Goal: Find specific page/section: Find specific page/section

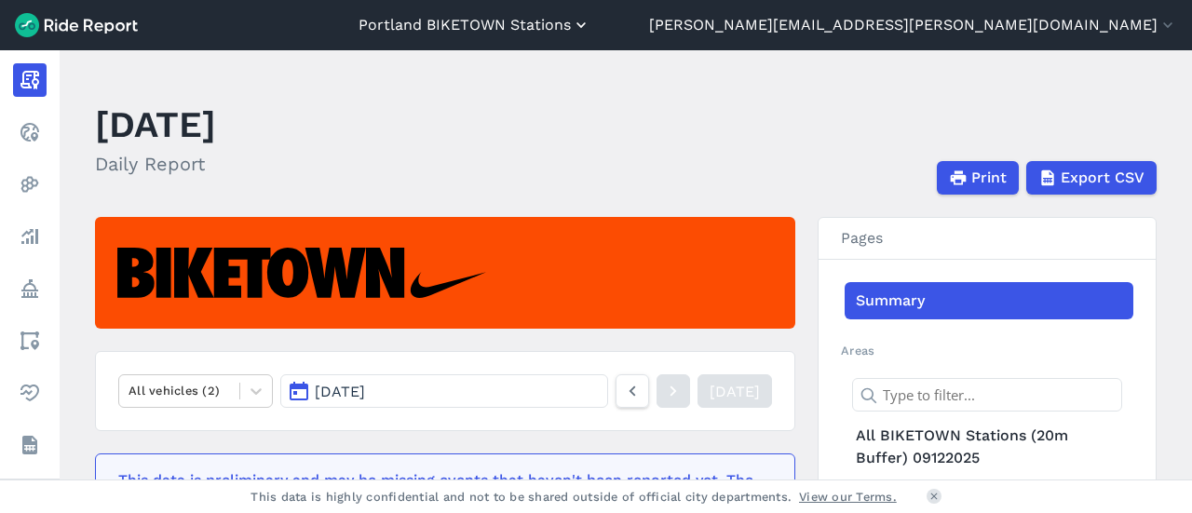
click at [591, 20] on button "Portland BIKETOWN Stations" at bounding box center [475, 25] width 232 height 22
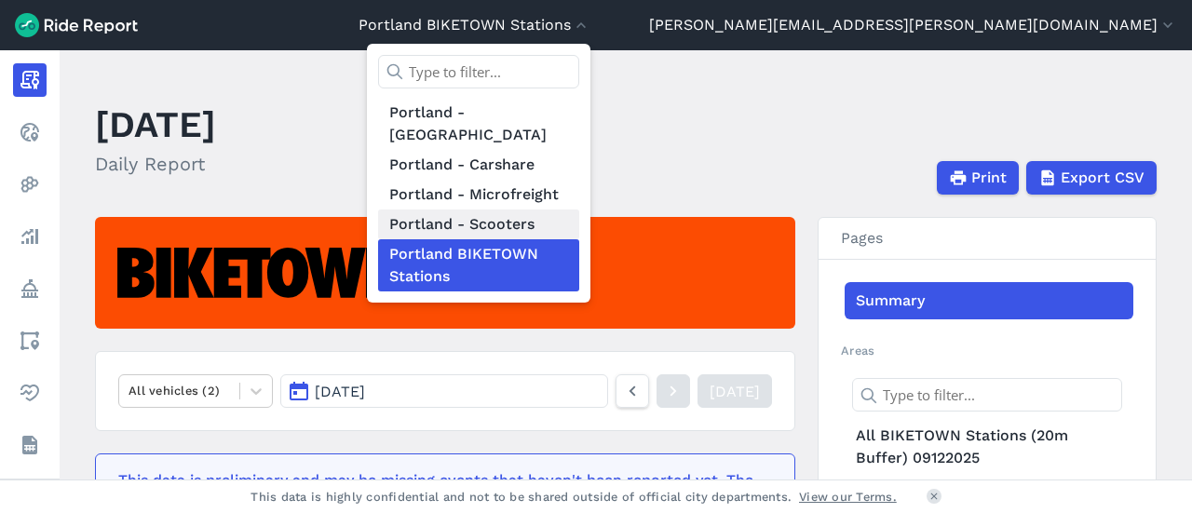
click at [579, 210] on link "Portland - Scooters" at bounding box center [478, 225] width 201 height 30
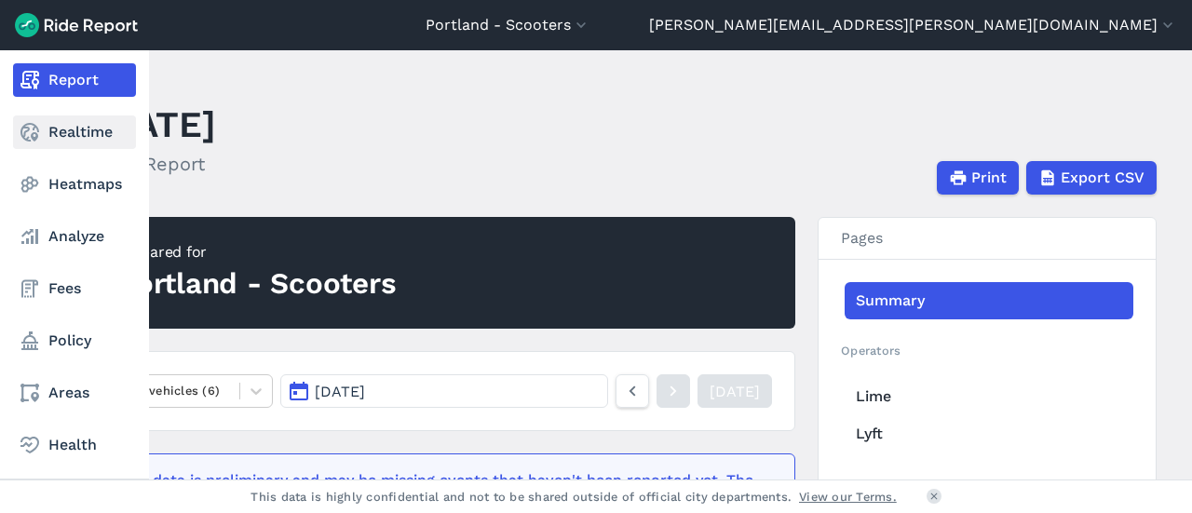
click at [48, 122] on link "Realtime" at bounding box center [74, 133] width 123 height 34
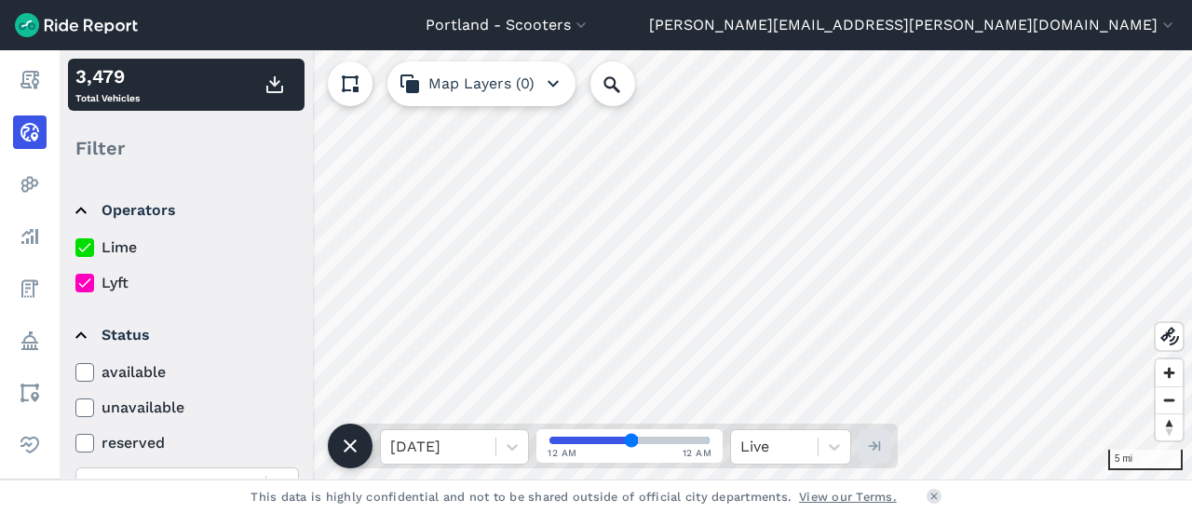
click at [109, 283] on label "Lyft" at bounding box center [187, 283] width 224 height 22
click at [75, 283] on input "Lyft" at bounding box center [75, 278] width 0 height 12
click at [490, 446] on div "[DATE]" at bounding box center [438, 447] width 115 height 34
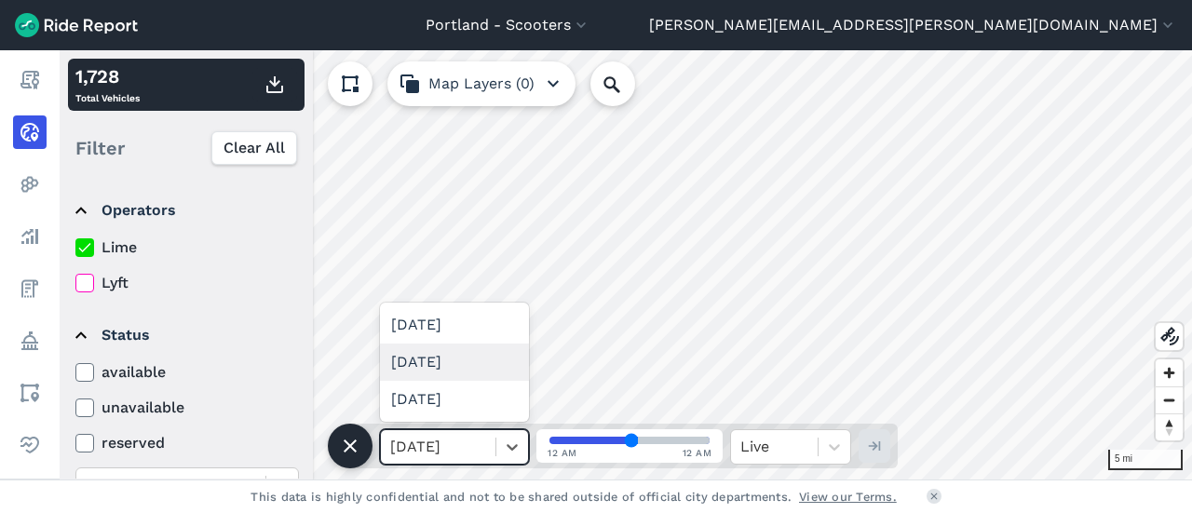
click at [474, 359] on div "[DATE]" at bounding box center [454, 362] width 149 height 37
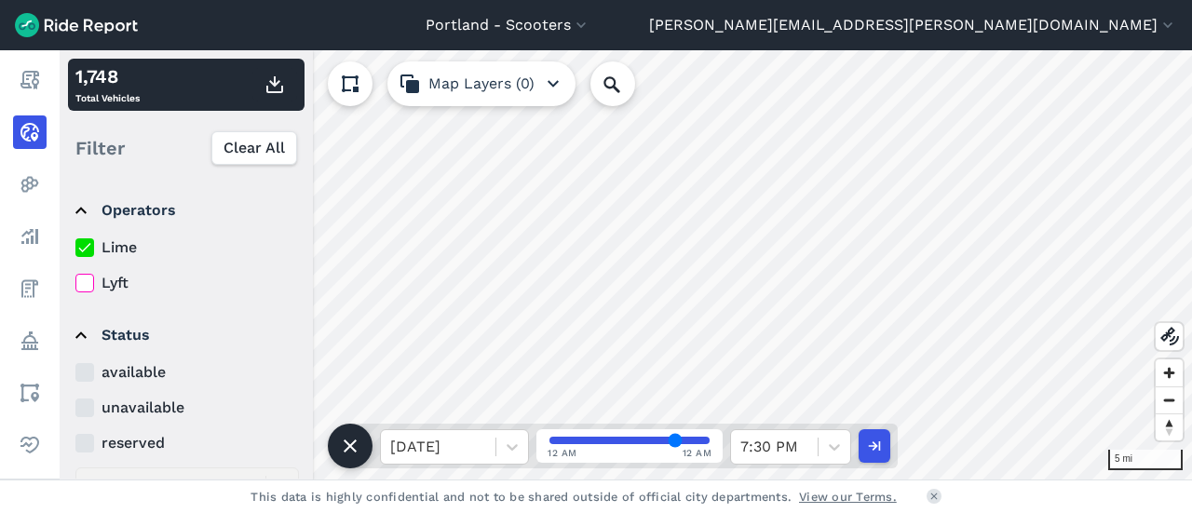
drag, startPoint x: 630, startPoint y: 436, endPoint x: 674, endPoint y: 428, distance: 45.5
click at [674, 437] on input "range" at bounding box center [630, 440] width 160 height 7
click at [676, 440] on input "range" at bounding box center [630, 440] width 160 height 7
click at [761, 482] on div "[GEOGRAPHIC_DATA] - Scooters [GEOGRAPHIC_DATA] - BIKETOWN [GEOGRAPHIC_DATA] - […" at bounding box center [596, 256] width 1192 height 513
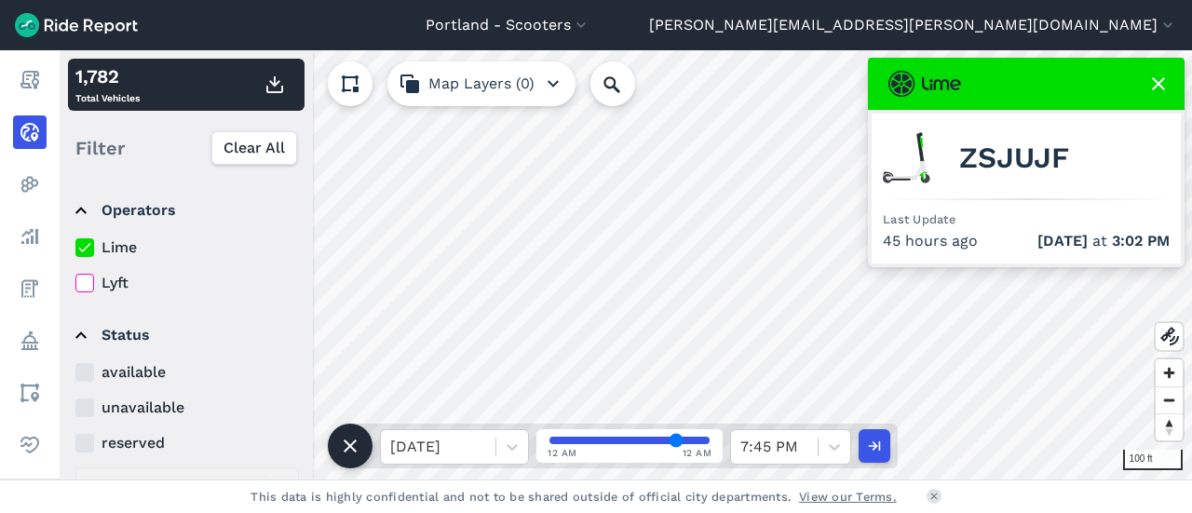
click at [986, 163] on span "ZSJUJF" at bounding box center [1014, 158] width 110 height 22
copy span "ZSJUJF"
click at [876, 439] on icon "button" at bounding box center [873, 446] width 19 height 19
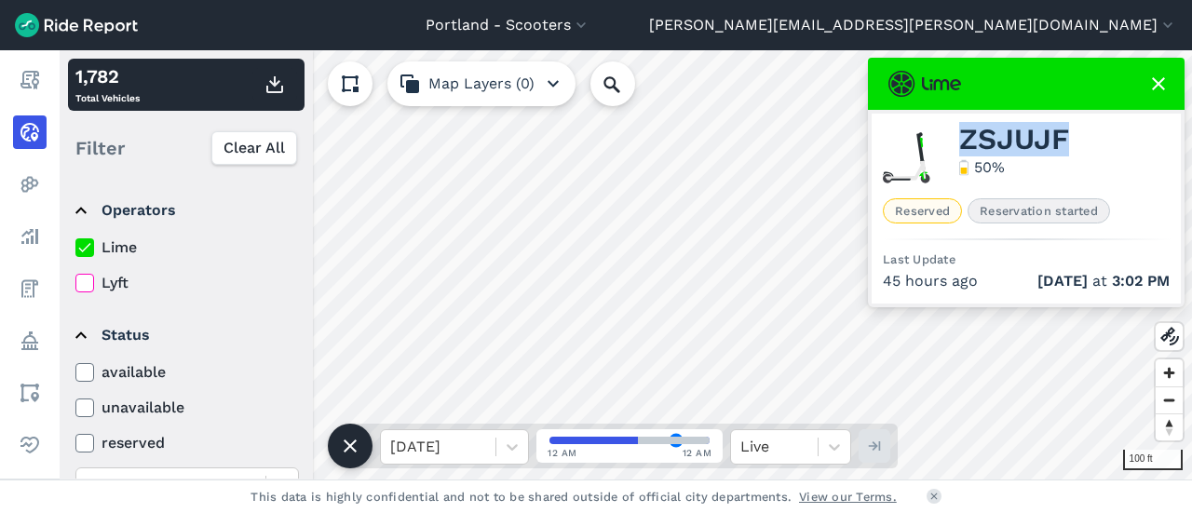
type input "49"
click at [1159, 75] on icon at bounding box center [1159, 84] width 22 height 22
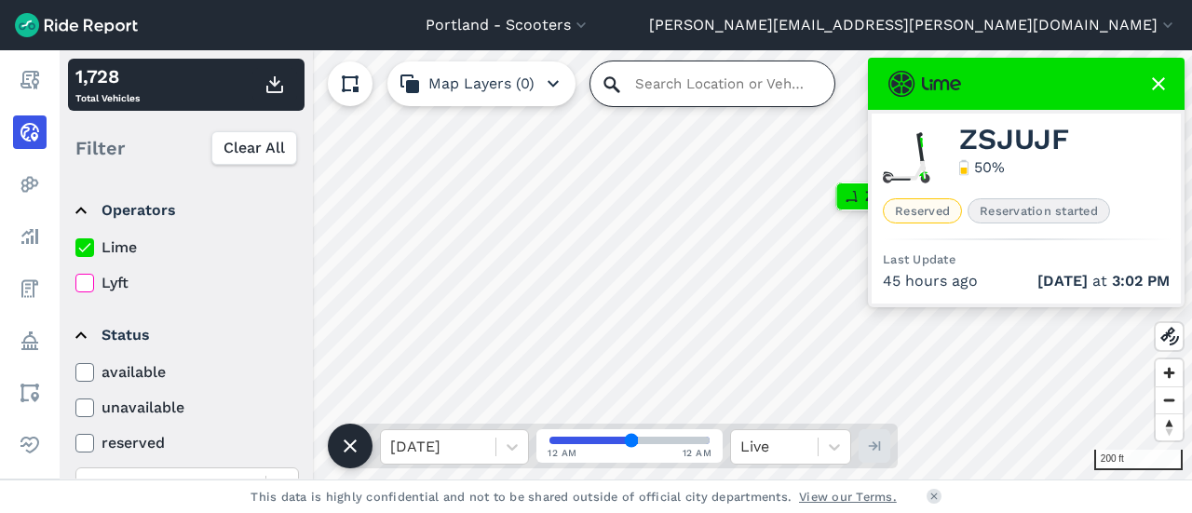
click at [647, 94] on input "Search Location or Vehicles" at bounding box center [713, 83] width 244 height 45
paste input "ZSJUJF"
type input "ZSJUJF"
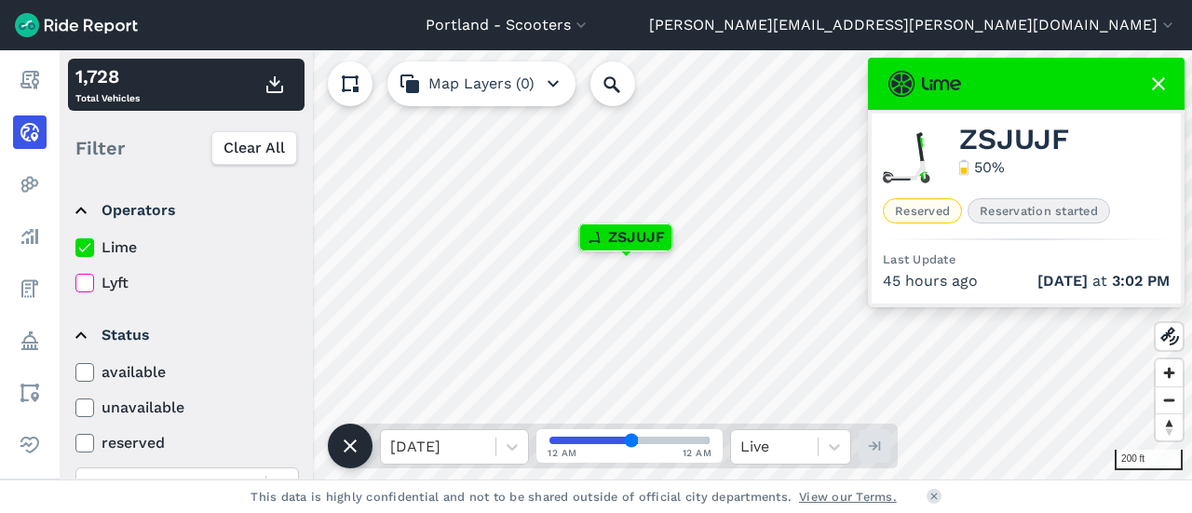
click at [999, 142] on span "ZSJUJF" at bounding box center [1014, 140] width 110 height 22
copy span "ZSJUJF"
click at [640, 83] on input "Search Location or Vehicles" at bounding box center [713, 83] width 244 height 45
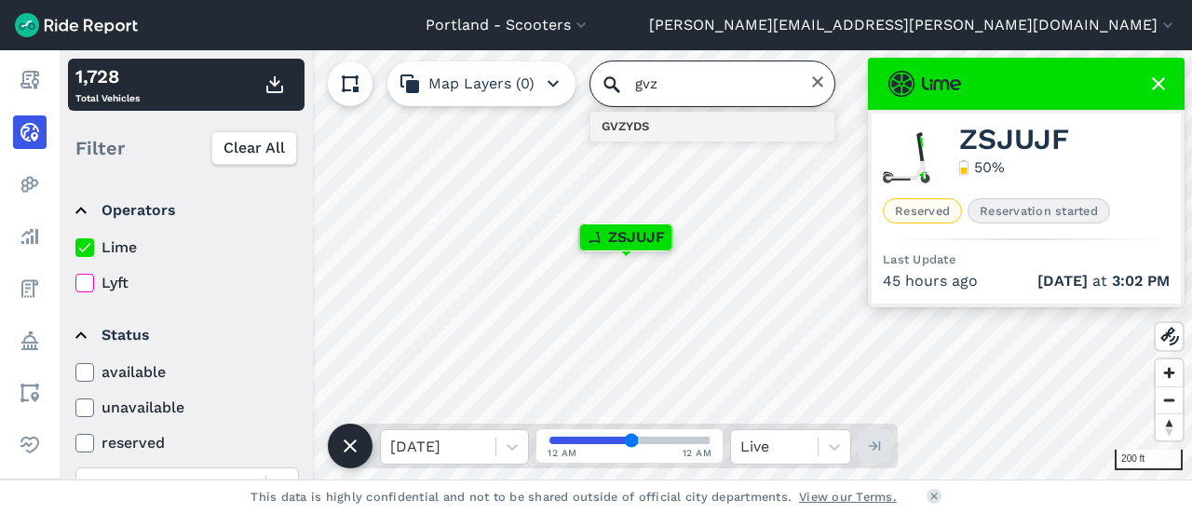
type input "gvz"
